Goal: Navigation & Orientation: Find specific page/section

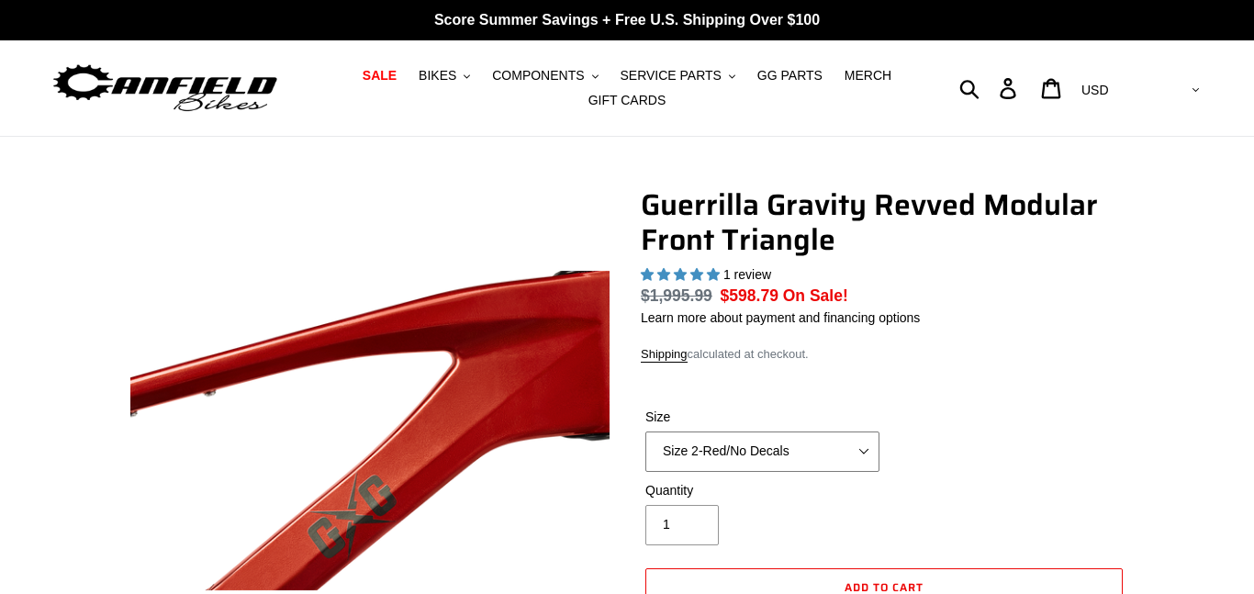
click at [863, 453] on select "Size 2-Gloss Black/No Decals Size 2-Black/Red Decals Size 2-Black/Silver Decals…" at bounding box center [762, 451] width 234 height 40
select select "highest-rating"
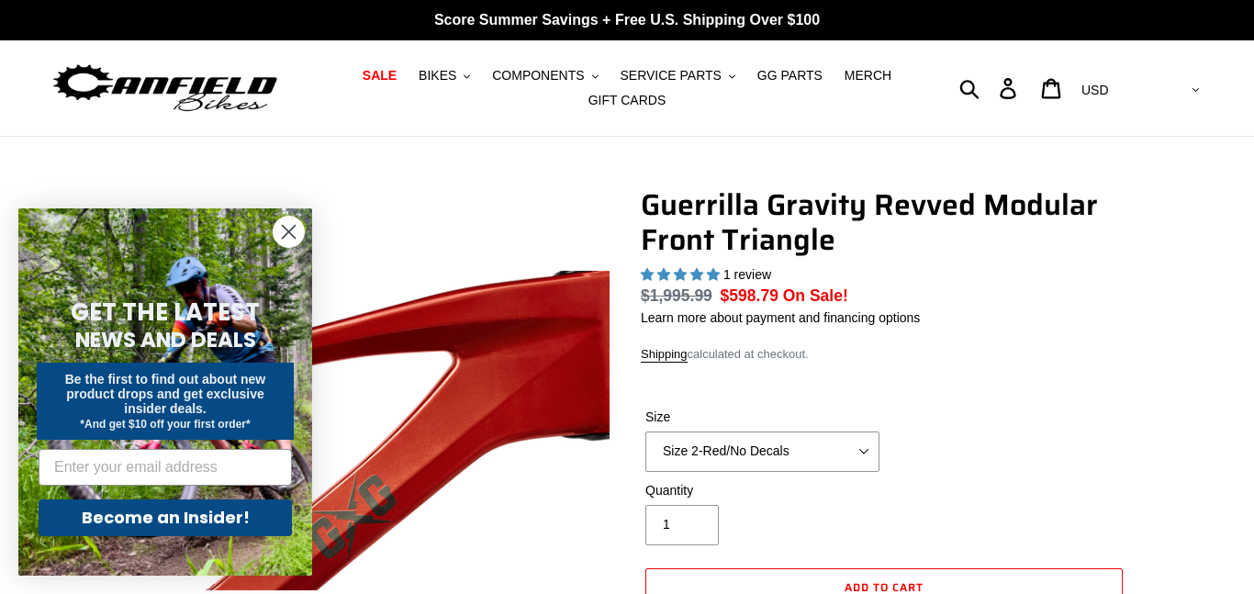
click at [1111, 306] on dl "Regular price $1,995.99 Sale price $598.79 On Sale! Unit price / per" at bounding box center [884, 296] width 486 height 24
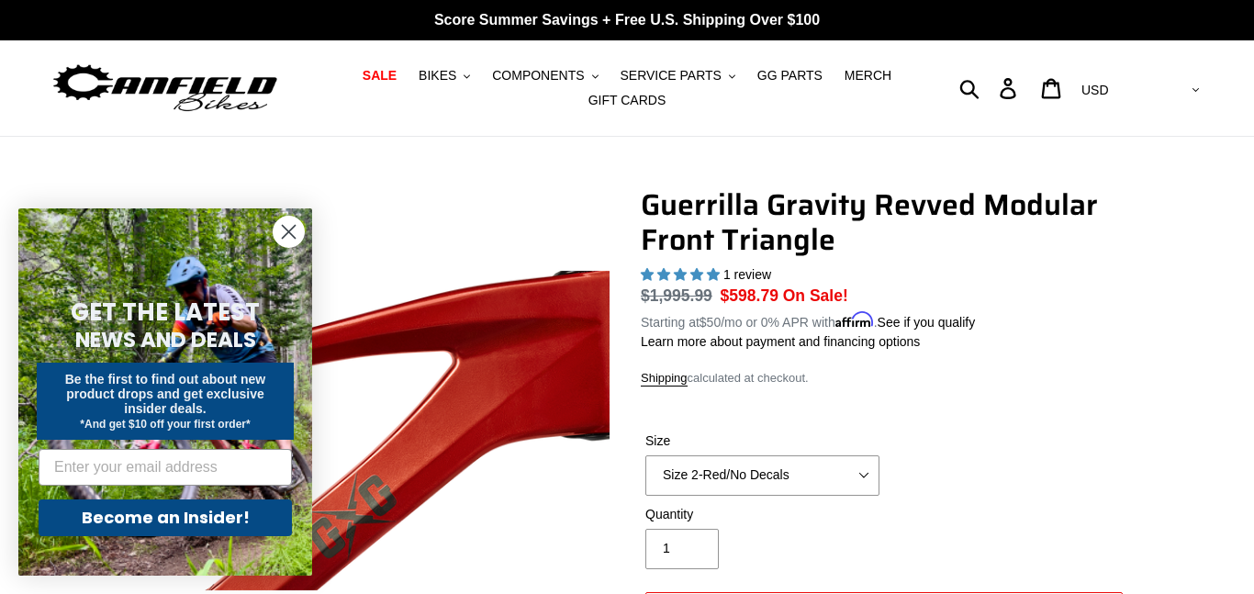
click at [286, 230] on circle "Close dialog" at bounding box center [289, 232] width 30 height 30
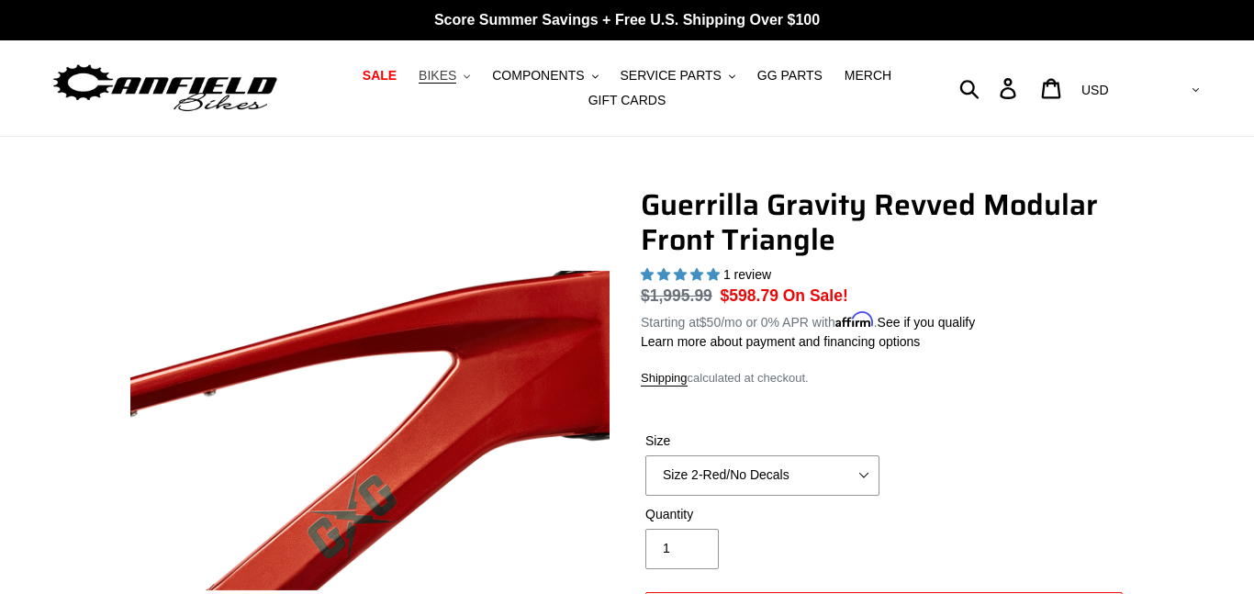
click at [456, 72] on span "BIKES" at bounding box center [438, 76] width 38 height 16
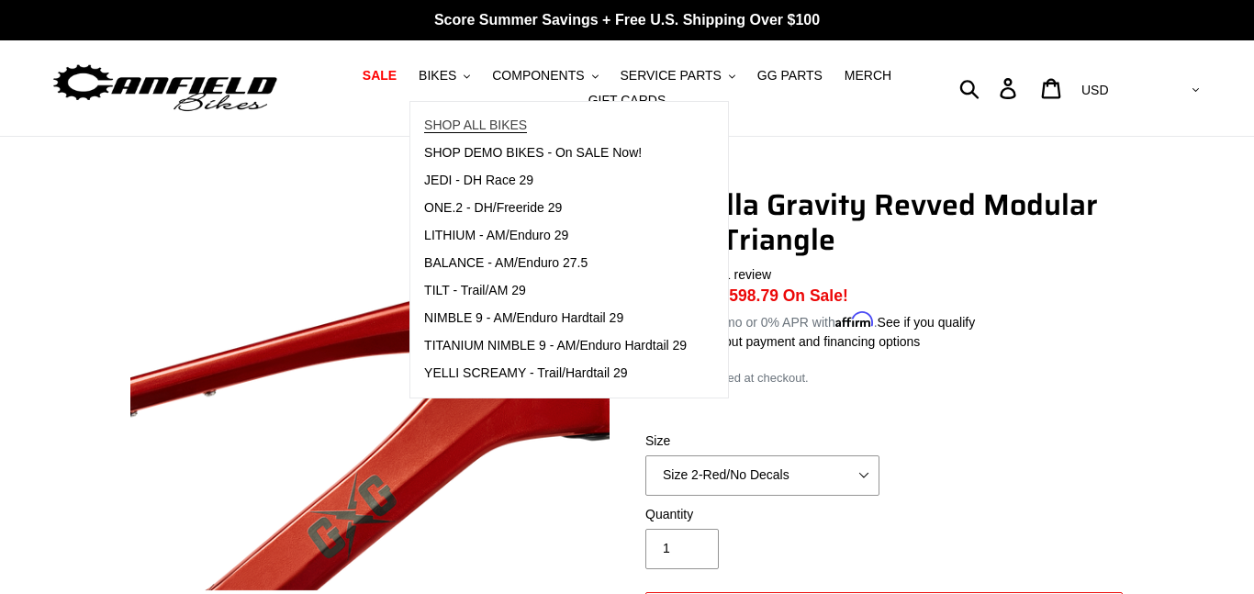
click at [475, 118] on span "SHOP ALL BIKES" at bounding box center [475, 125] width 103 height 16
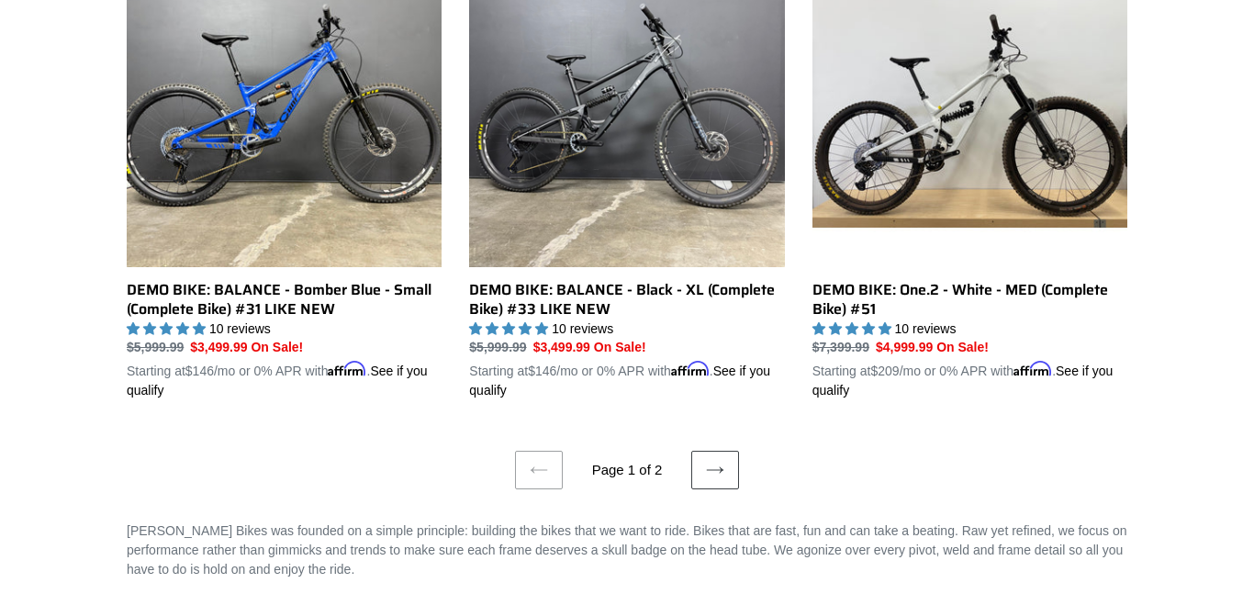
scroll to position [3842, 0]
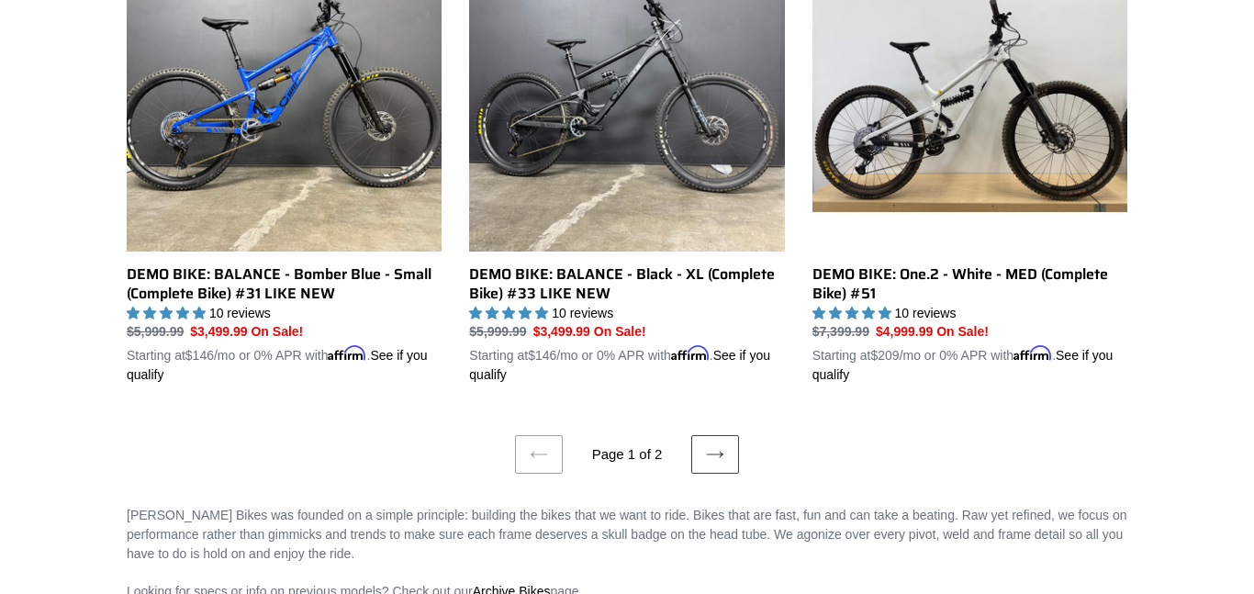
click at [720, 458] on icon at bounding box center [715, 454] width 18 height 18
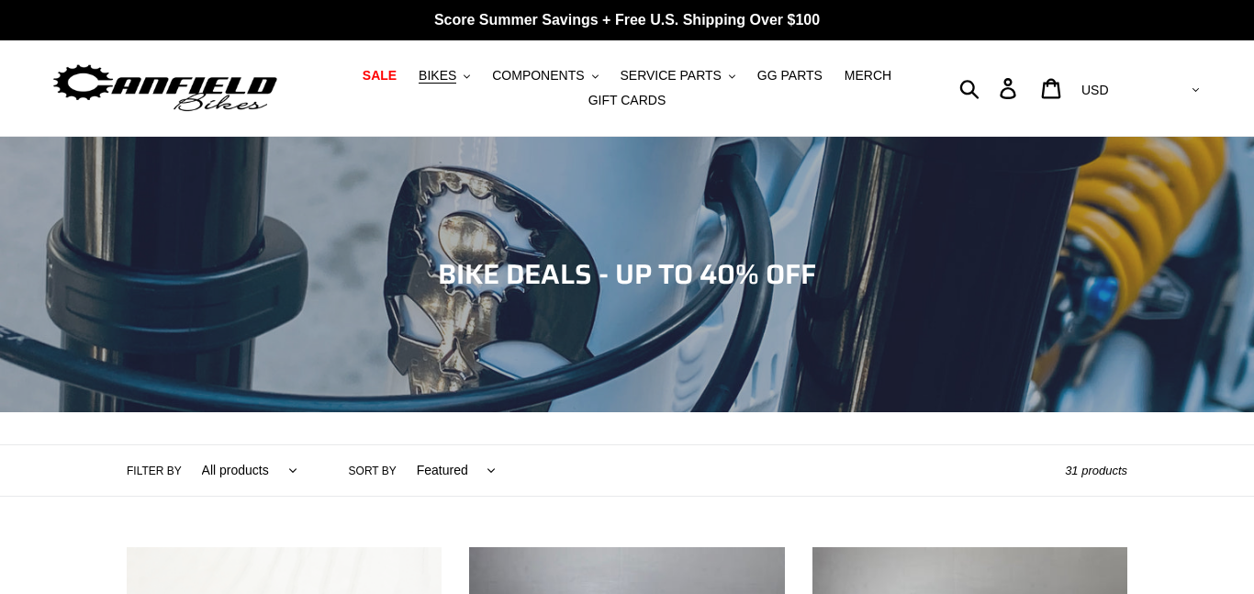
click at [456, 76] on span "BIKES" at bounding box center [438, 76] width 38 height 16
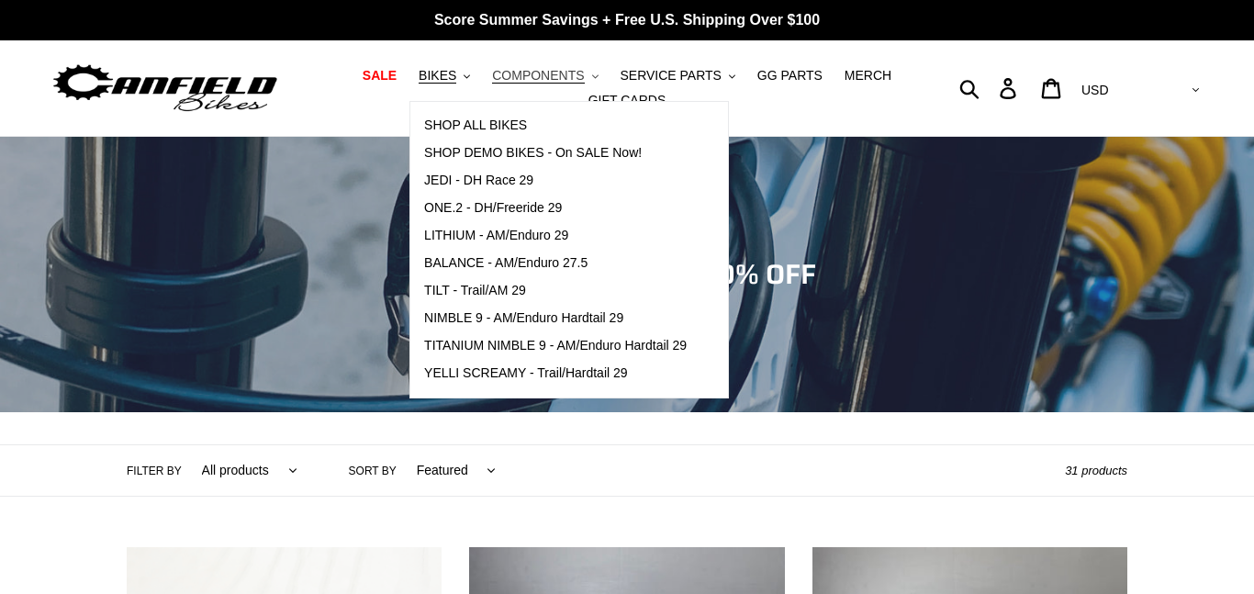
click at [575, 78] on span "COMPONENTS" at bounding box center [538, 76] width 92 height 16
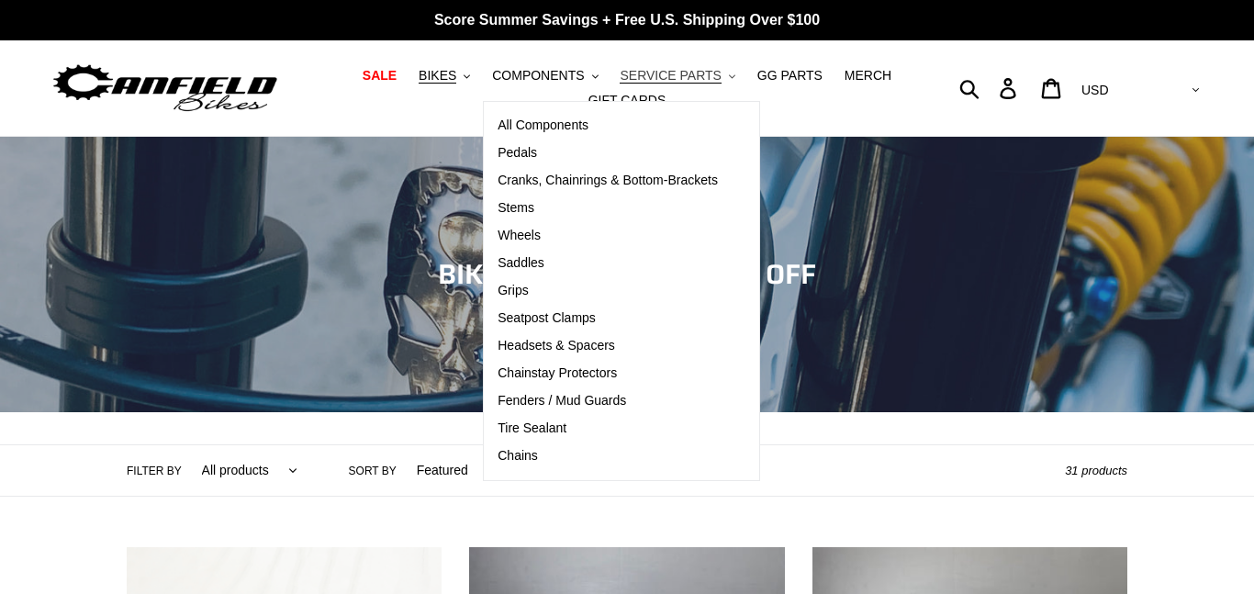
click at [654, 76] on span "SERVICE PARTS" at bounding box center [670, 76] width 101 height 16
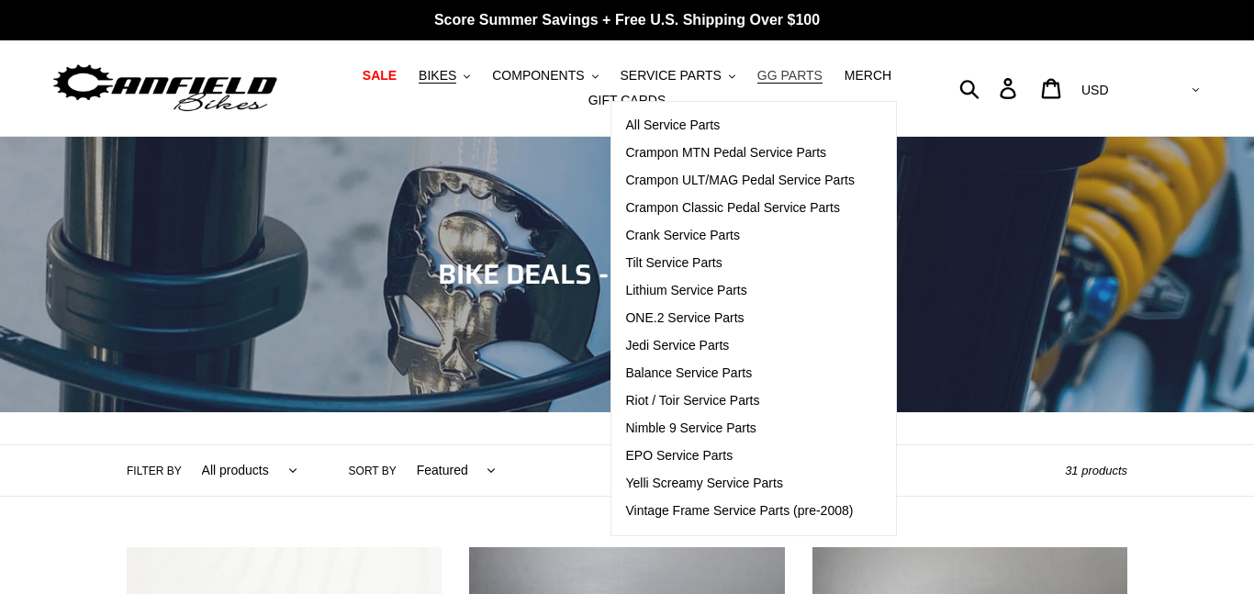
click at [797, 73] on span "GG PARTS" at bounding box center [789, 76] width 65 height 16
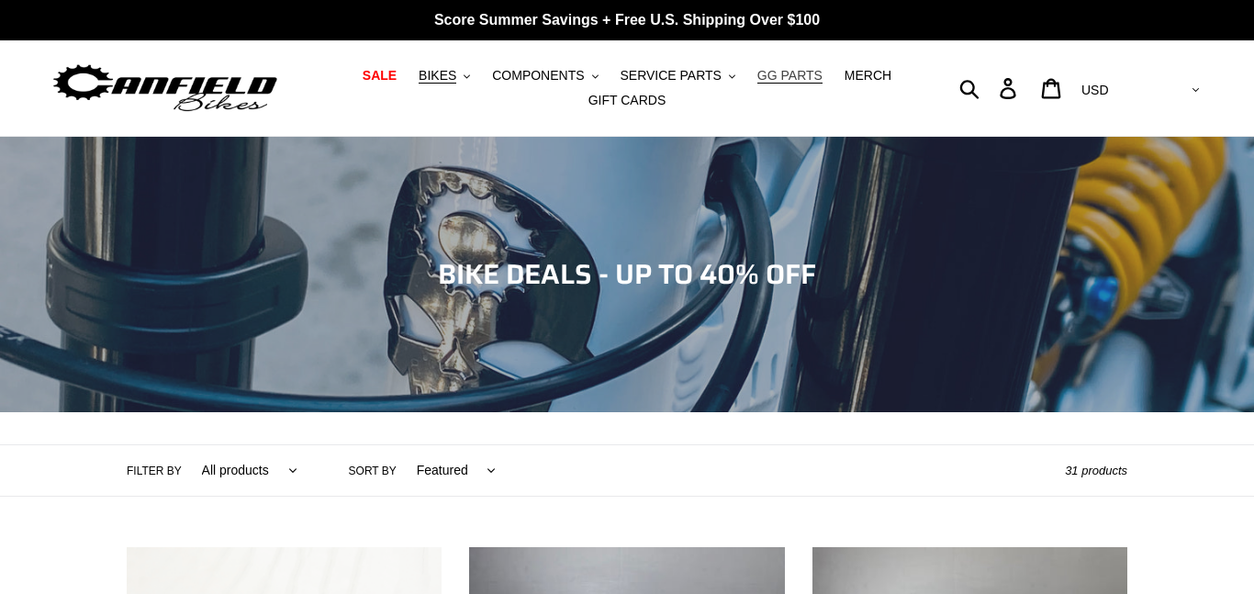
click at [797, 73] on span "GG PARTS" at bounding box center [789, 76] width 65 height 16
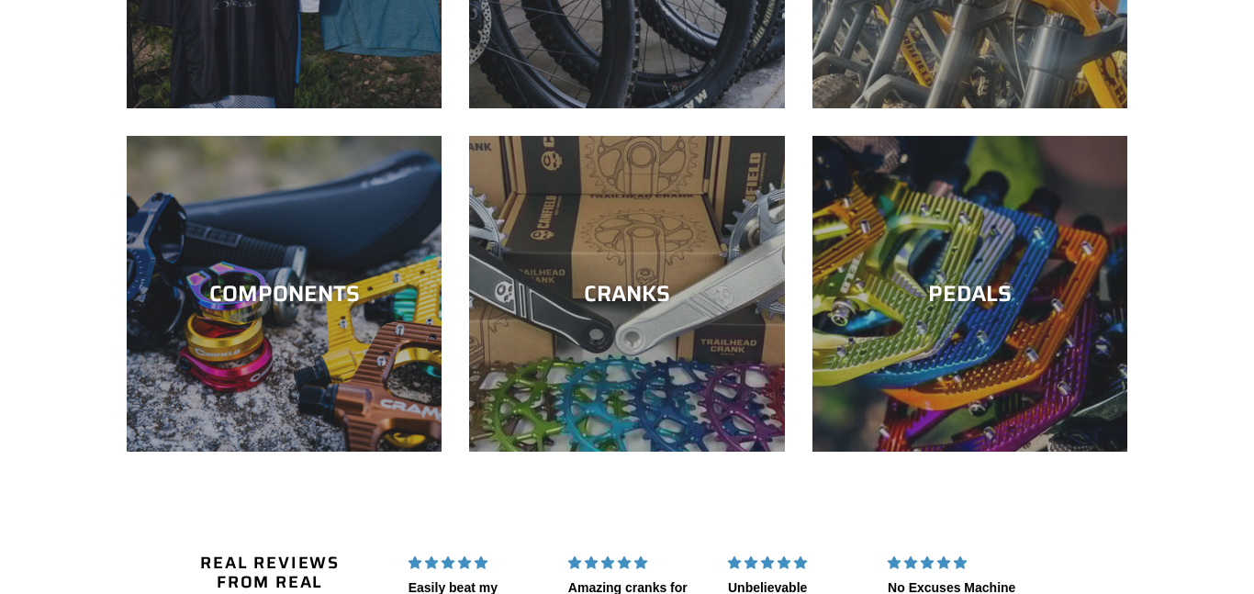
scroll to position [2827, 0]
